Goal: Transaction & Acquisition: Purchase product/service

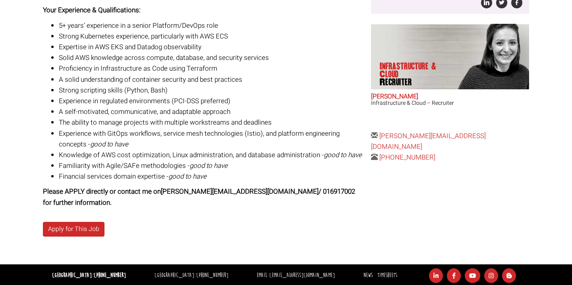
scroll to position [263, 0]
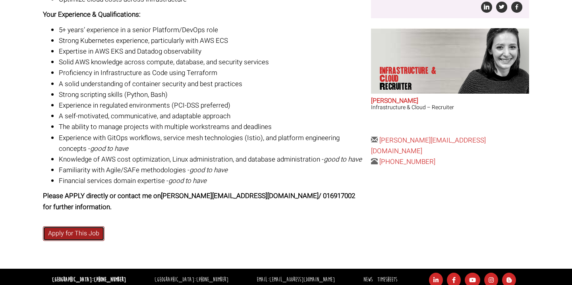
click at [93, 229] on link "Apply for This Job" at bounding box center [74, 234] width 62 height 15
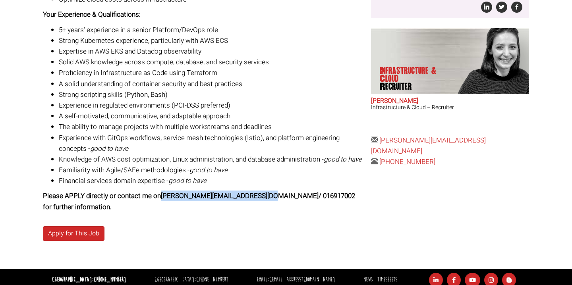
drag, startPoint x: 162, startPoint y: 197, endPoint x: 269, endPoint y: 196, distance: 106.5
click at [269, 196] on strong "Please APPLY directly or contact me on [PERSON_NAME][EMAIL_ADDRESS][DOMAIN_NAME…" at bounding box center [199, 201] width 312 height 21
copy strong "[PERSON_NAME][EMAIL_ADDRESS][DOMAIN_NAME]"
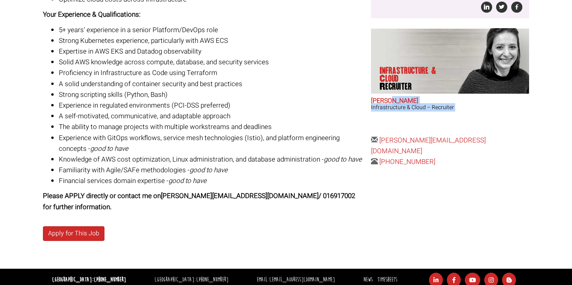
drag, startPoint x: 371, startPoint y: 100, endPoint x: 393, endPoint y: 97, distance: 22.5
click at [393, 97] on div "The Details Posted 12 days ago Reference: 263570 Location: Ireland, County Dubl…" at bounding box center [451, 12] width 164 height 312
click at [416, 95] on article "Infrastructure & Cloud Recruiter Sara O'Toole Infrastructure & Cloud – Recruiter" at bounding box center [450, 80] width 158 height 105
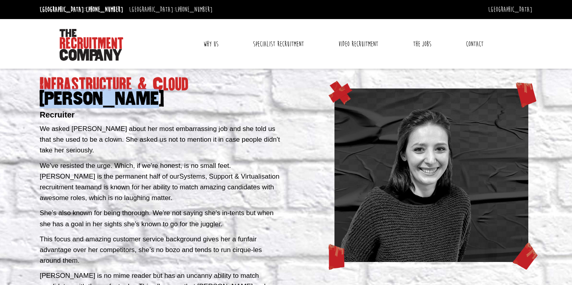
drag, startPoint x: 131, startPoint y: 99, endPoint x: 42, endPoint y: 98, distance: 88.7
click at [42, 98] on span "[PERSON_NAME]" at bounding box center [162, 99] width 244 height 14
copy span "[PERSON_NAME]"
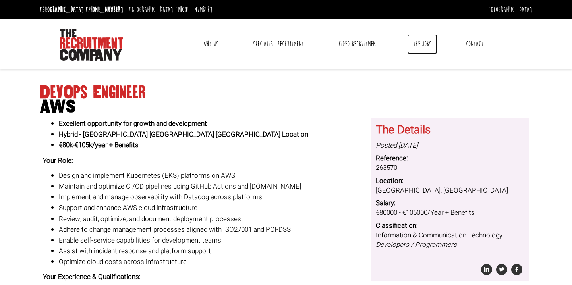
click at [420, 43] on link "The Jobs" at bounding box center [422, 44] width 30 height 20
